Goal: Transaction & Acquisition: Purchase product/service

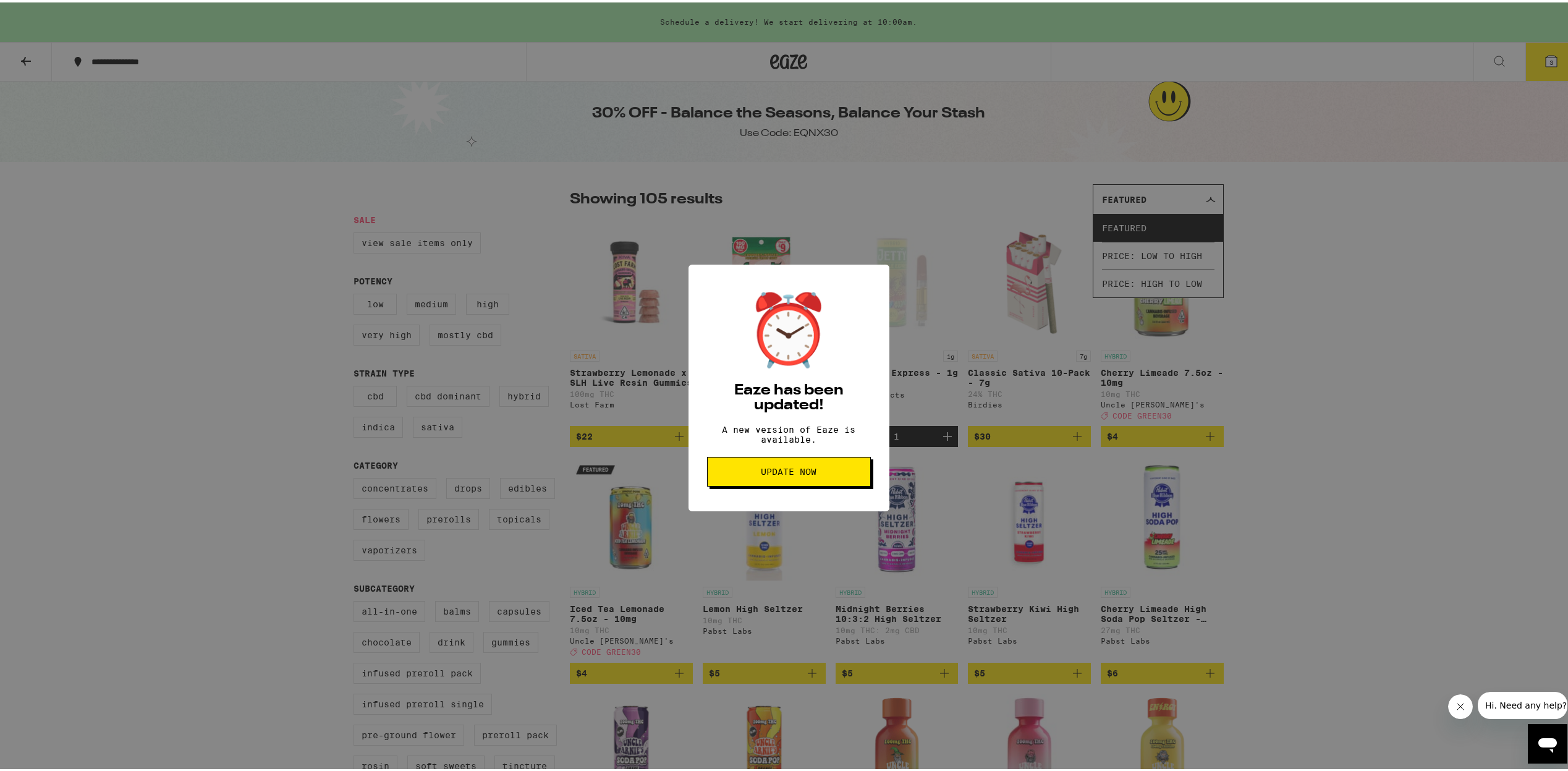
click at [813, 480] on button "Update Now" at bounding box center [788, 469] width 164 height 30
click at [757, 468] on button "Update Now" at bounding box center [788, 469] width 164 height 30
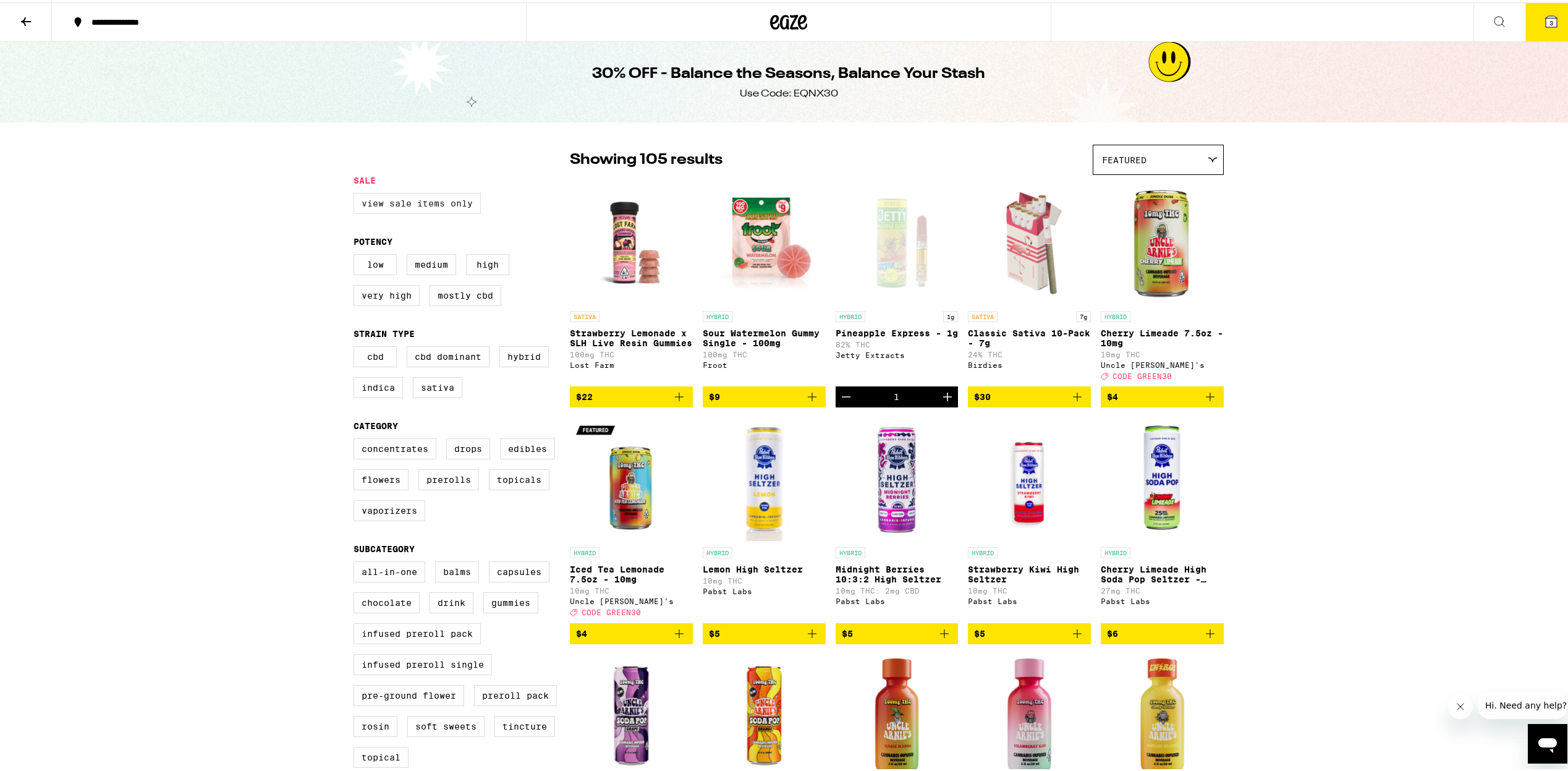
click at [390, 203] on label "View Sale Items Only" at bounding box center [418, 200] width 128 height 21
click at [356, 193] on input "View Sale Items Only" at bounding box center [356, 192] width 1 height 1
checkbox input "true"
